Goal: Task Accomplishment & Management: Manage account settings

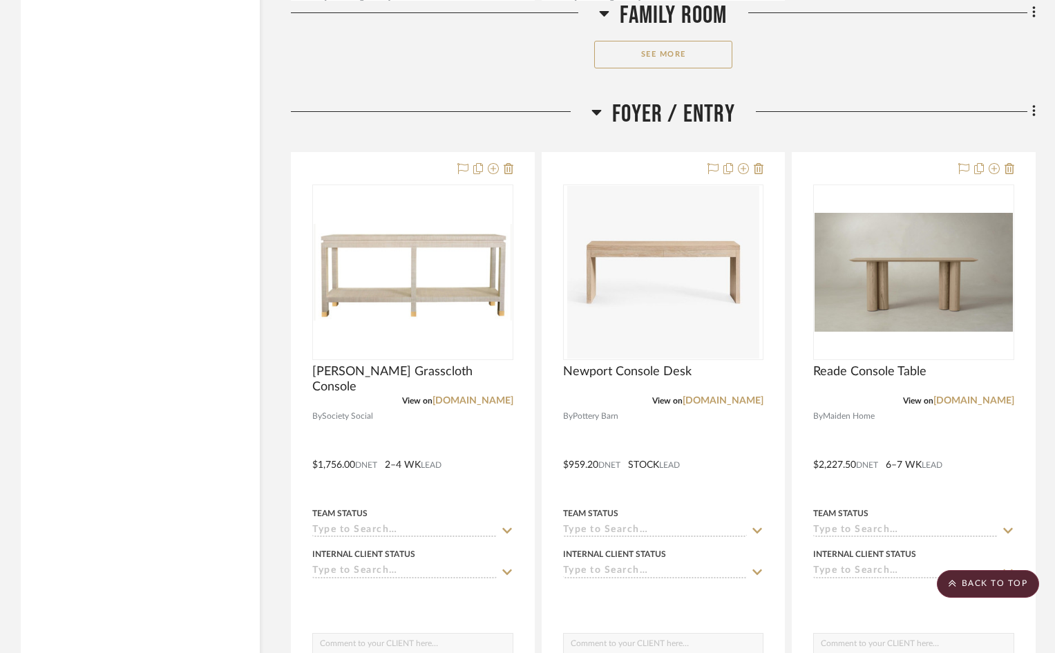
scroll to position [2281, 0]
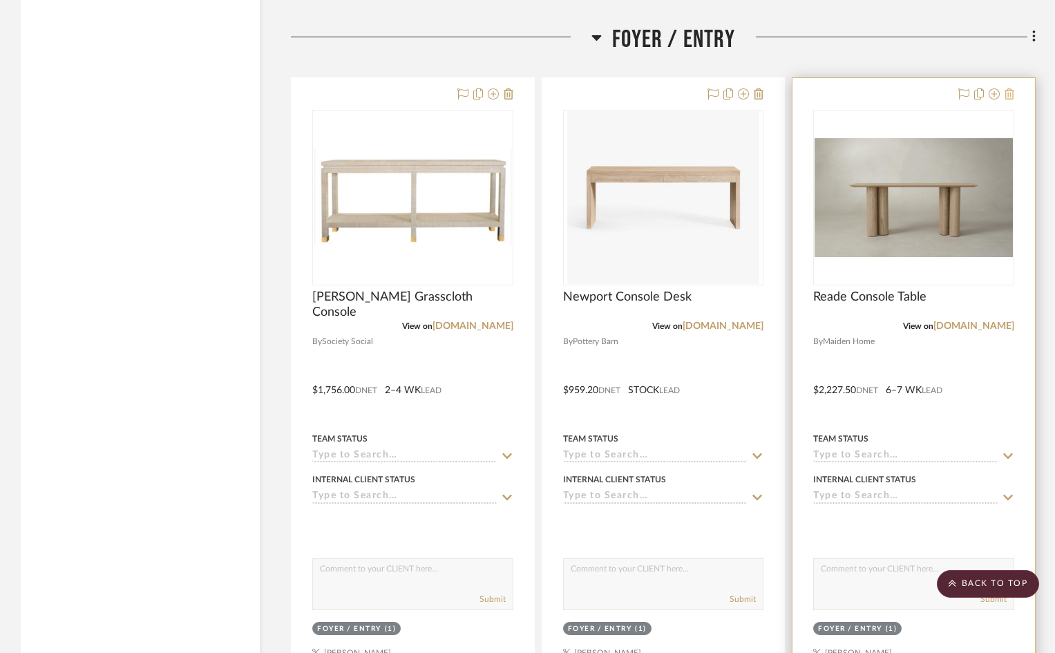
click at [1011, 92] on icon at bounding box center [1010, 93] width 10 height 11
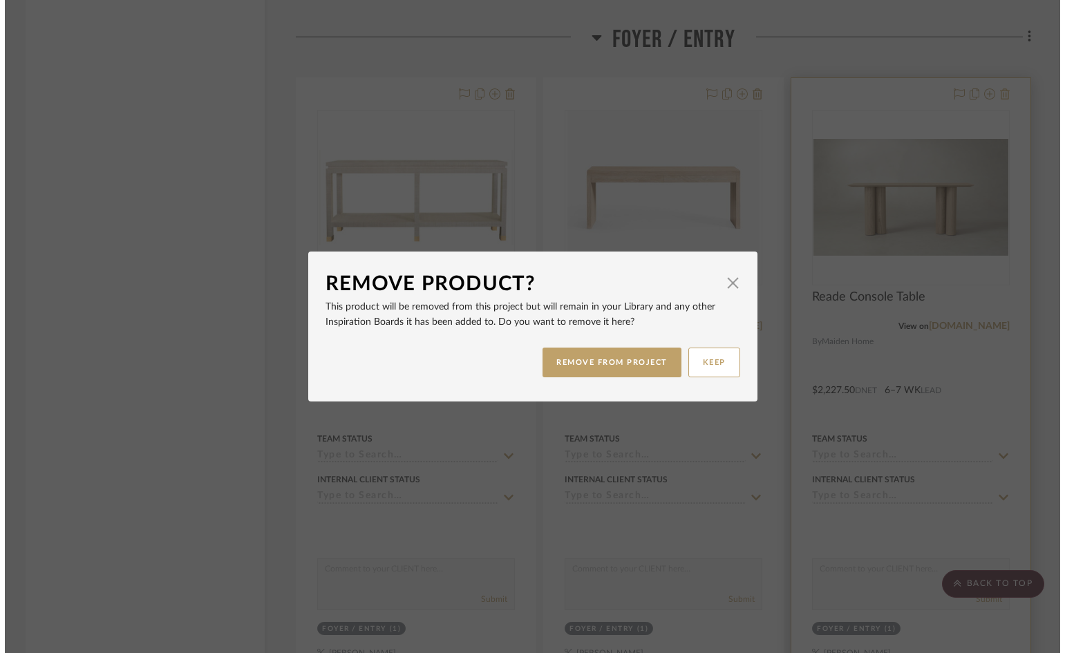
scroll to position [0, 0]
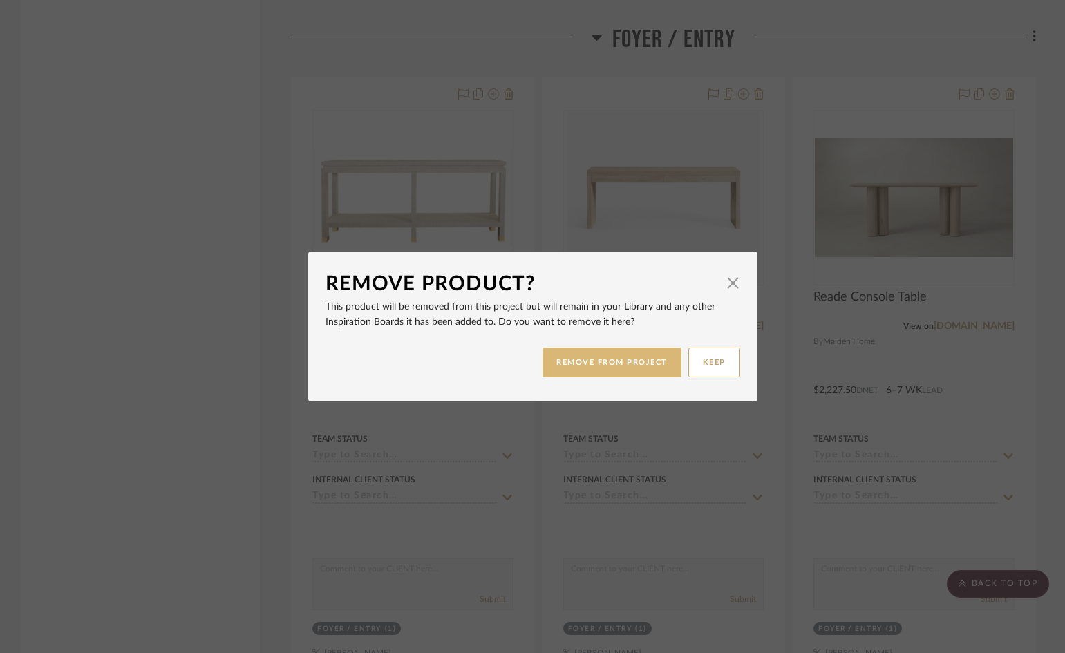
click at [641, 362] on button "REMOVE FROM PROJECT" at bounding box center [612, 363] width 139 height 30
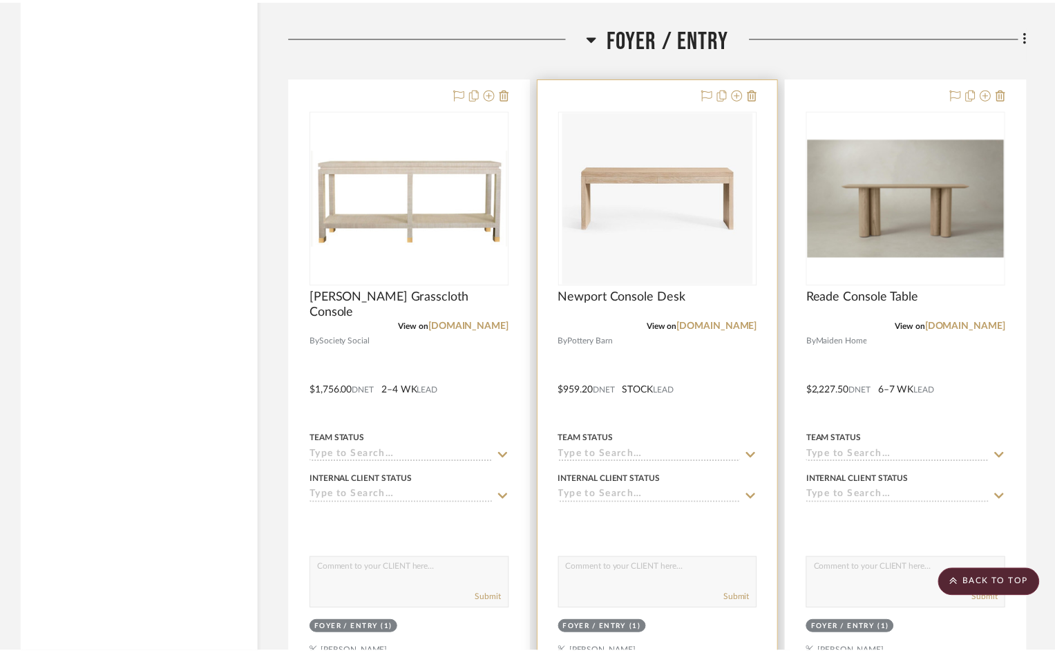
scroll to position [2281, 0]
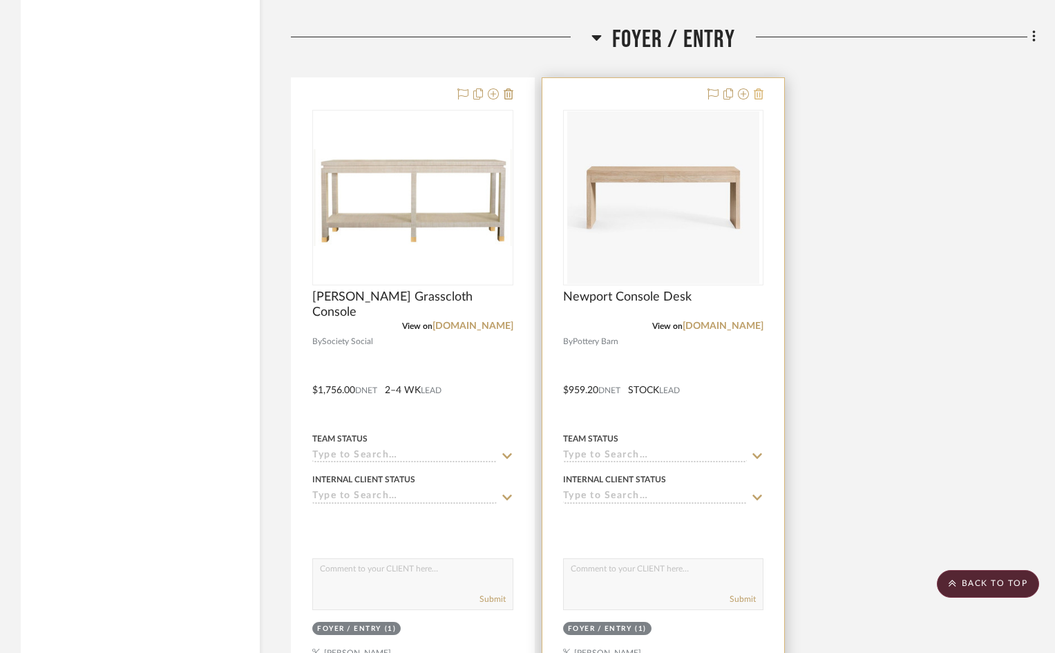
click at [758, 93] on icon at bounding box center [759, 93] width 10 height 11
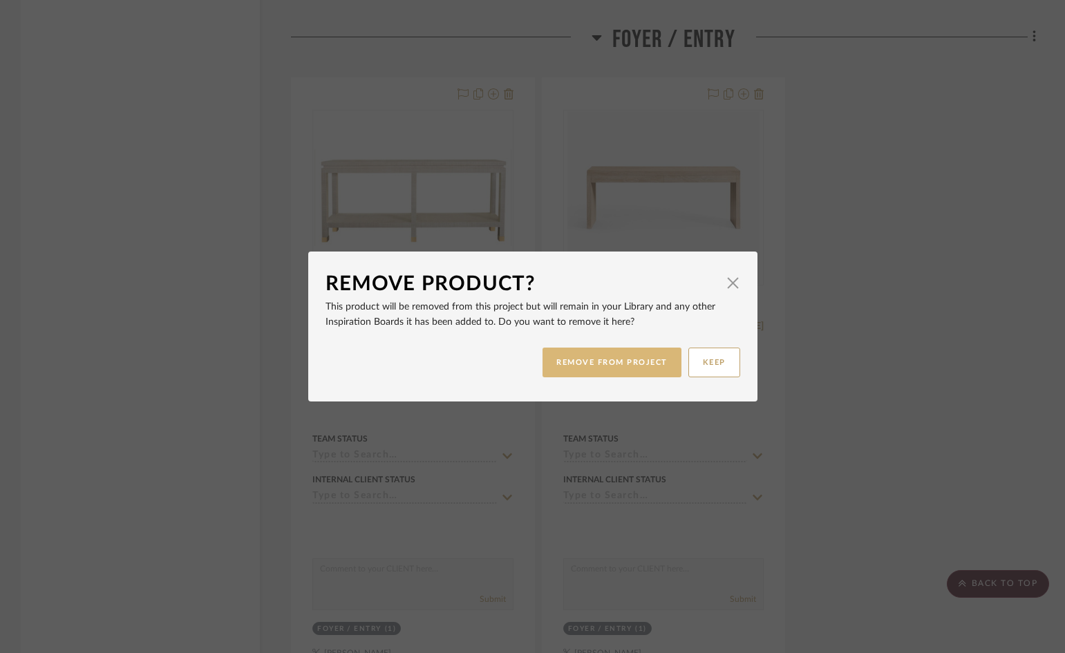
click at [632, 368] on button "REMOVE FROM PROJECT" at bounding box center [612, 363] width 139 height 30
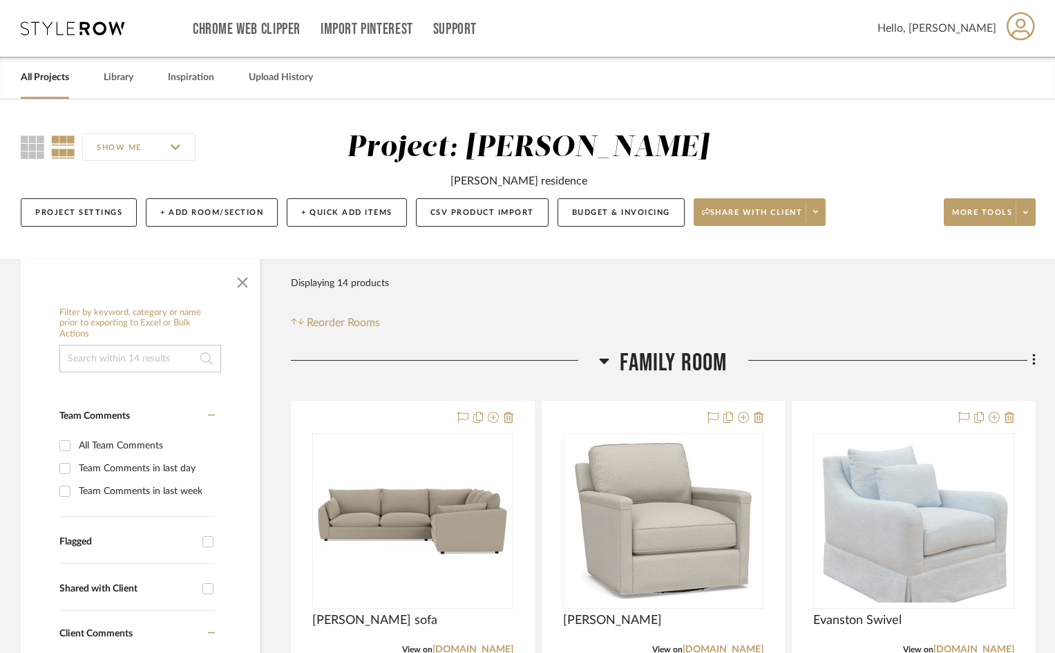
click at [62, 78] on link "All Projects" at bounding box center [45, 77] width 48 height 19
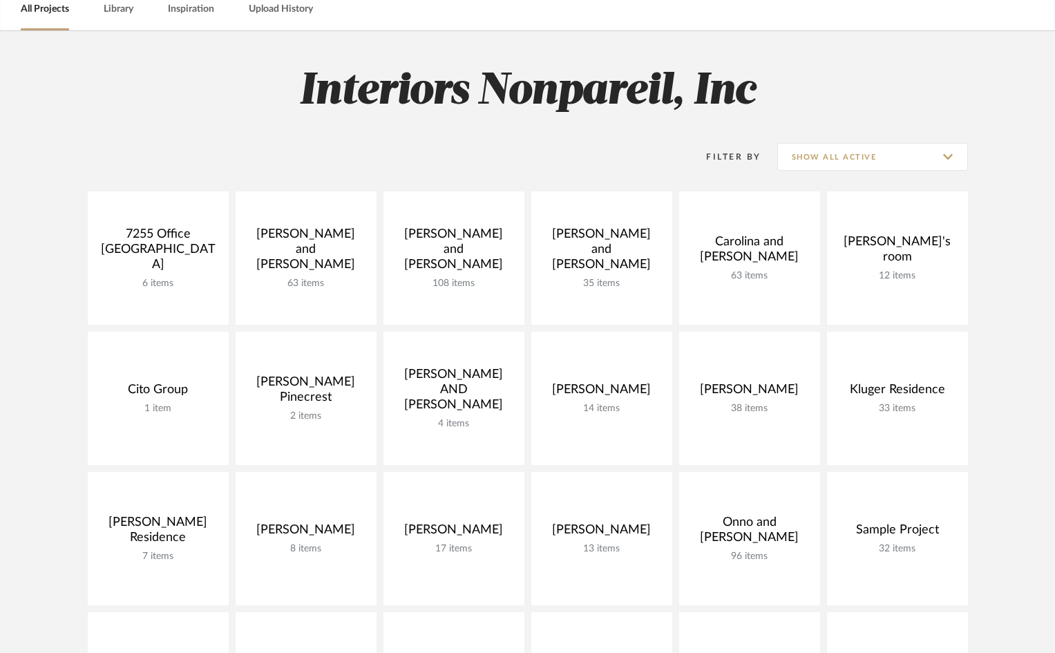
scroll to position [69, 0]
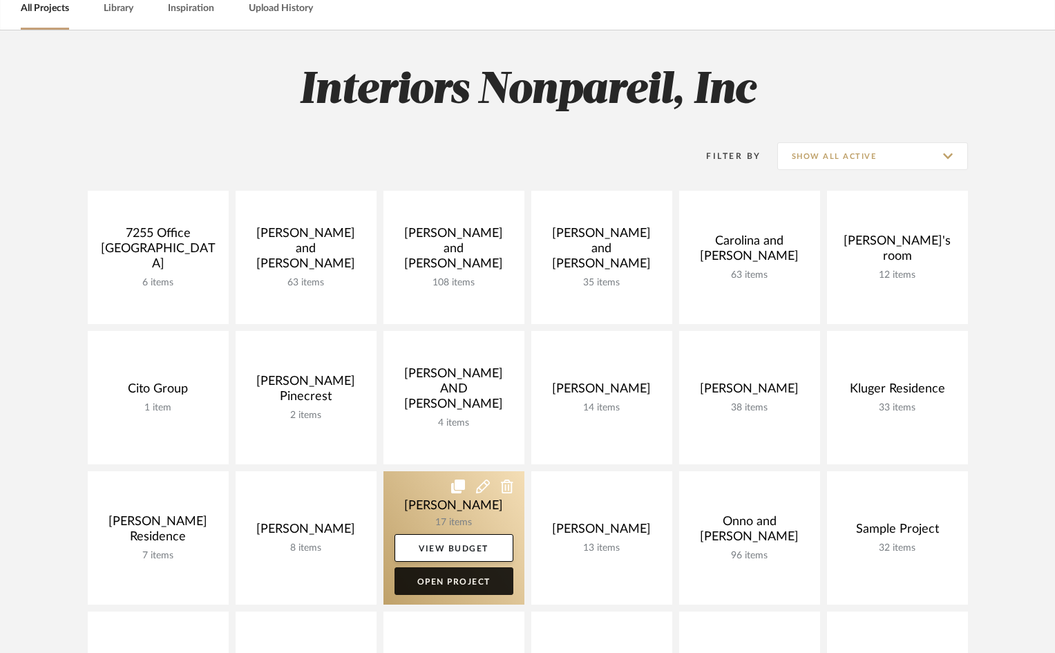
click at [432, 576] on link "Open Project" at bounding box center [454, 581] width 119 height 28
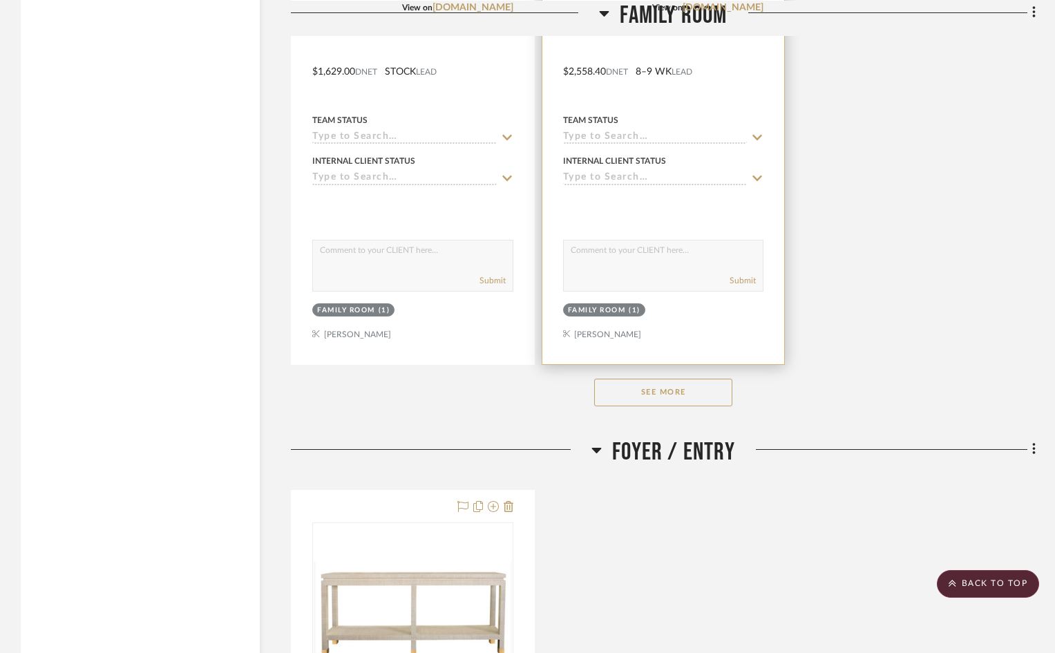
scroll to position [1866, 0]
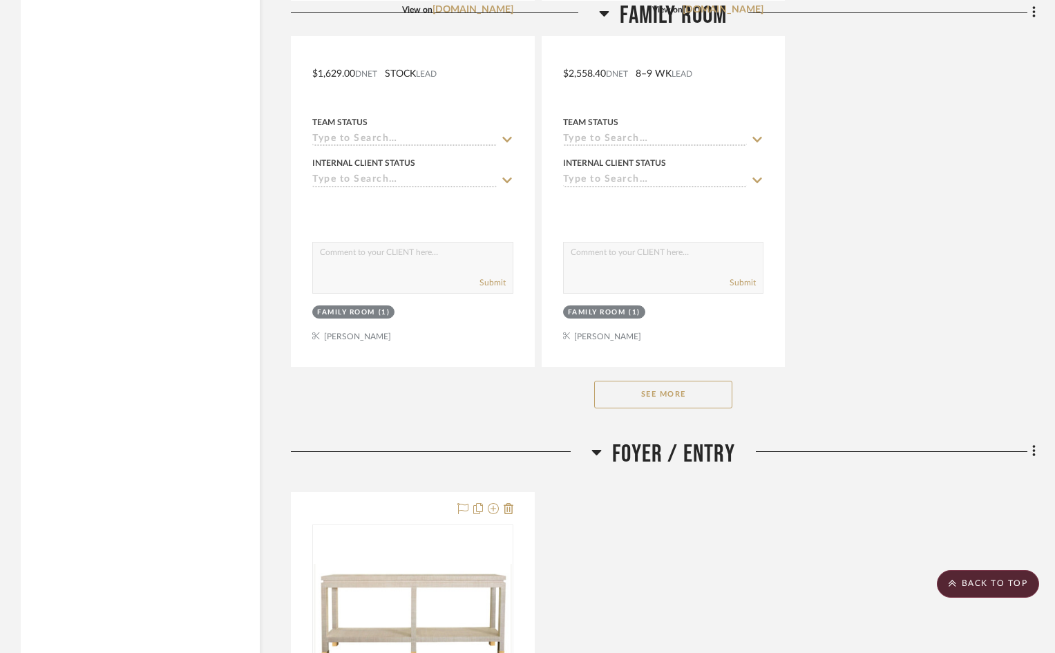
click at [632, 391] on button "See More" at bounding box center [663, 395] width 138 height 28
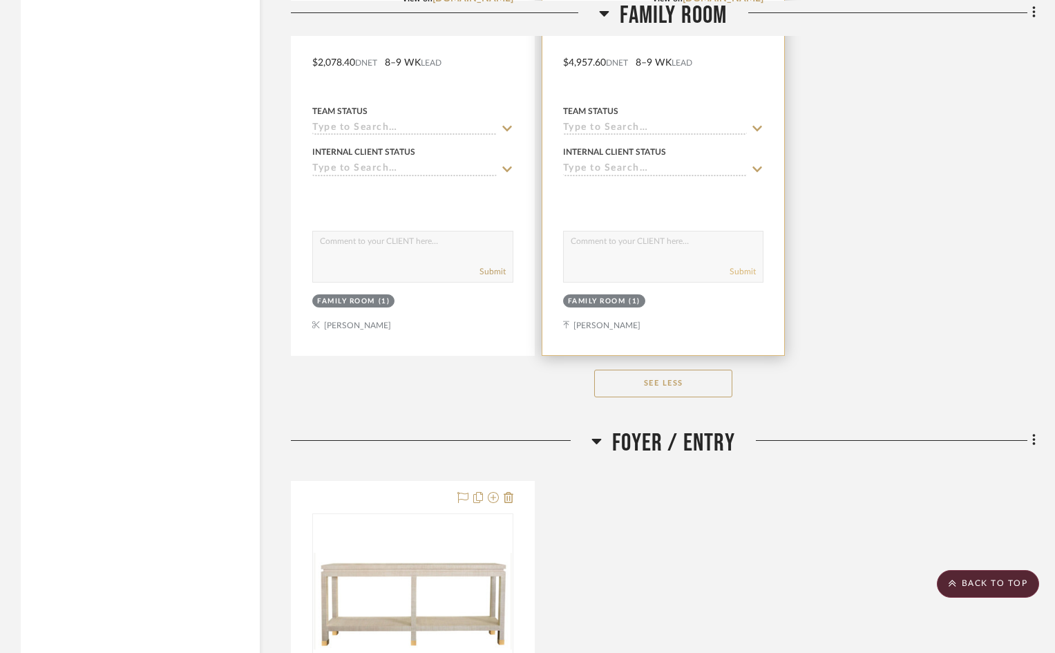
scroll to position [2212, 0]
